Goal: Transaction & Acquisition: Purchase product/service

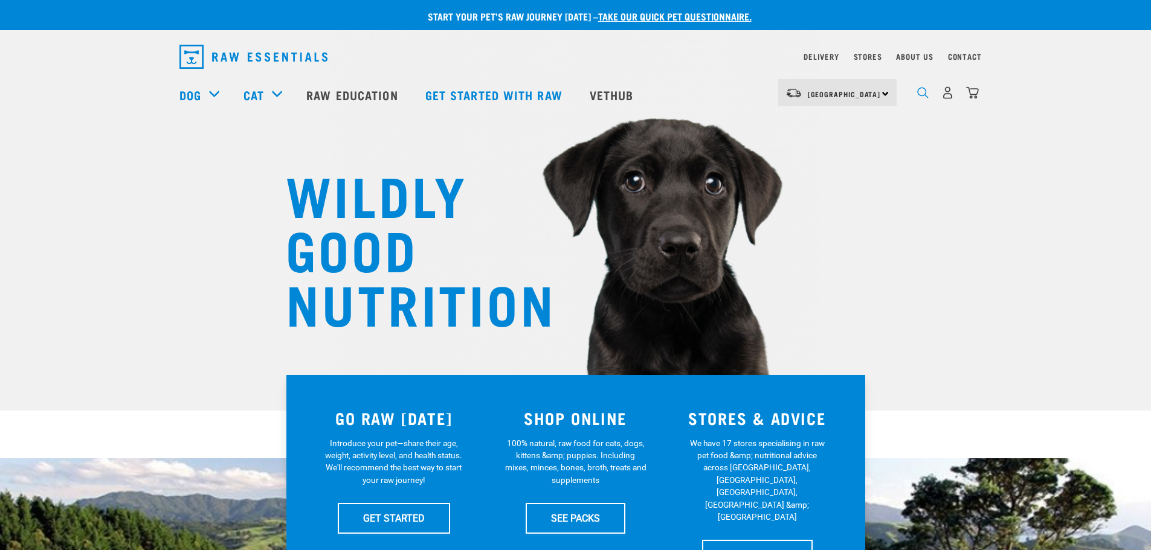
click at [921, 95] on img "dropdown navigation" at bounding box center [922, 92] width 11 height 11
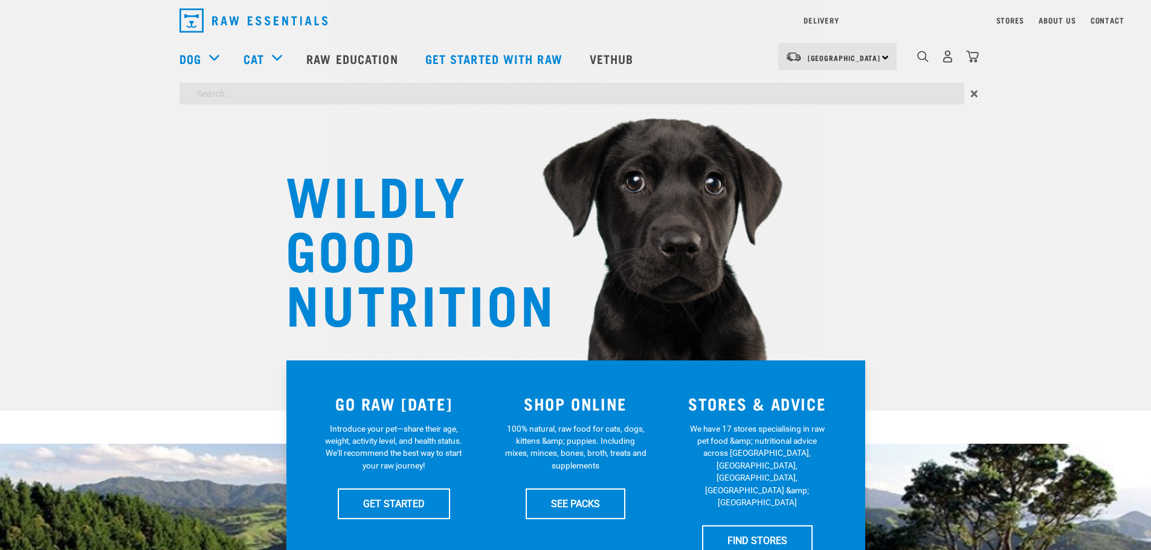
type input "le"
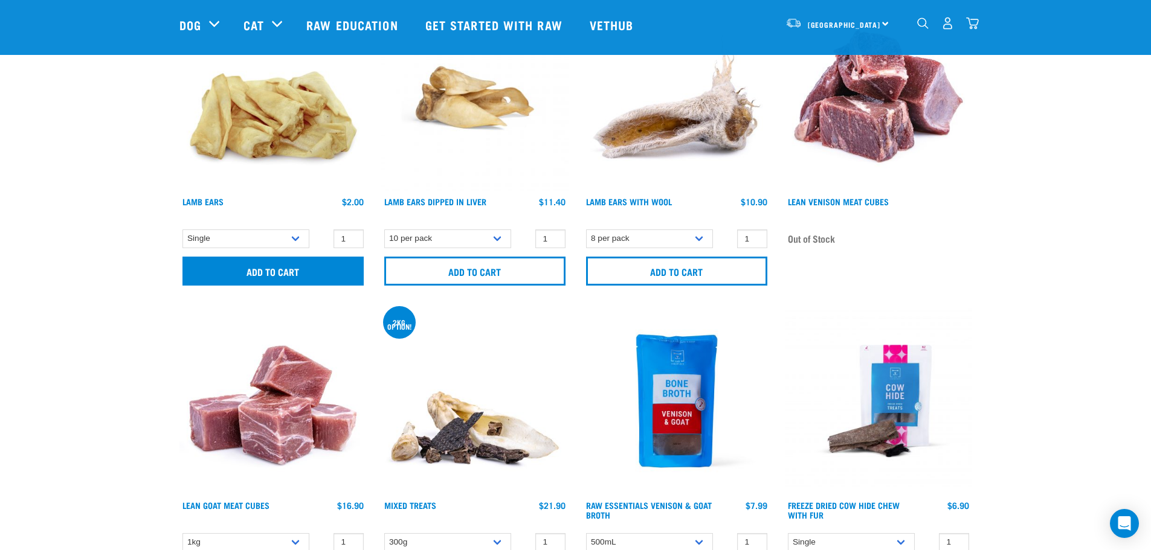
scroll to position [181, 0]
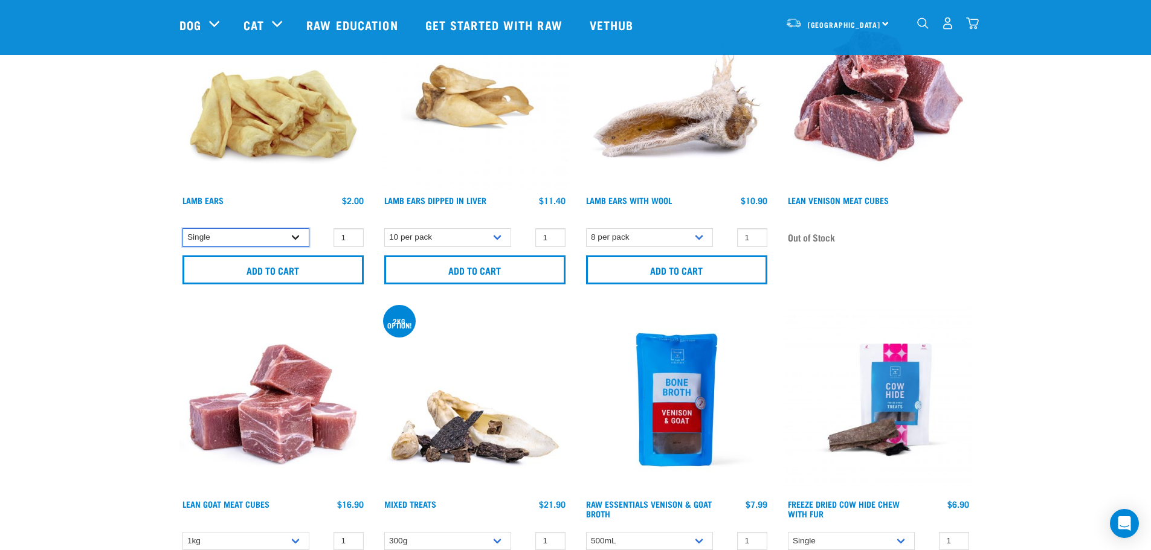
click at [295, 234] on select "Single 10 per pack 1kg" at bounding box center [245, 237] width 127 height 19
click at [643, 236] on select "8 per pack" at bounding box center [649, 237] width 127 height 19
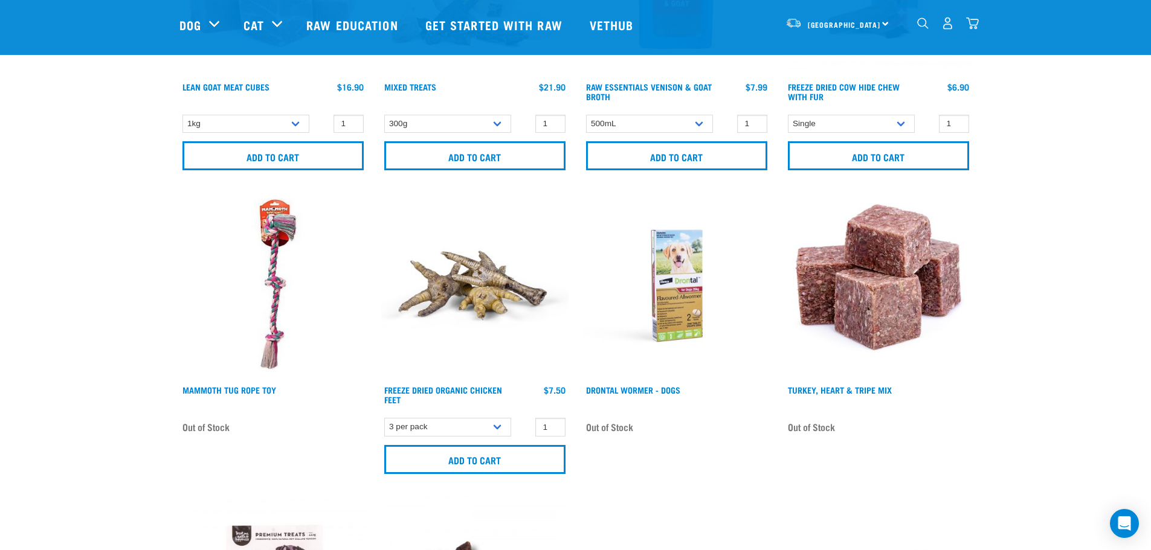
scroll to position [0, 0]
